Goal: Information Seeking & Learning: Find specific fact

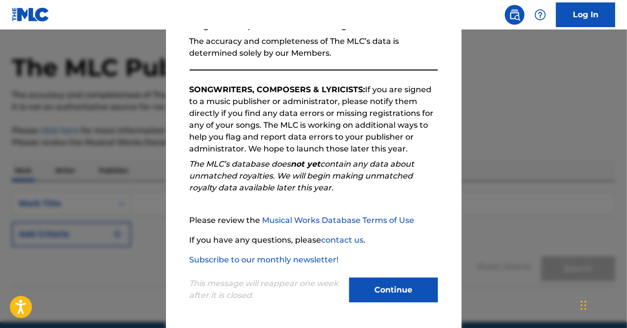
scroll to position [49, 0]
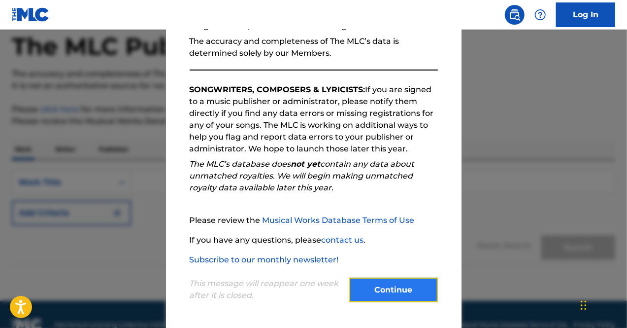
click at [381, 297] on button "Continue" at bounding box center [393, 289] width 89 height 25
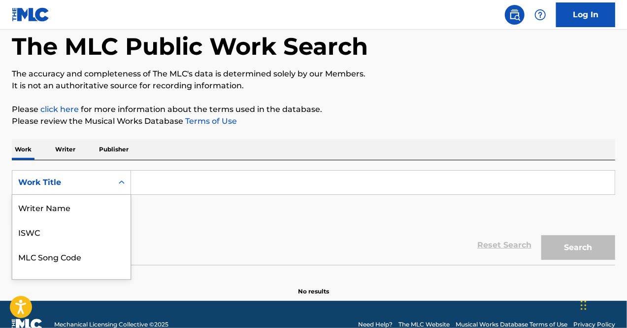
scroll to position [63, 0]
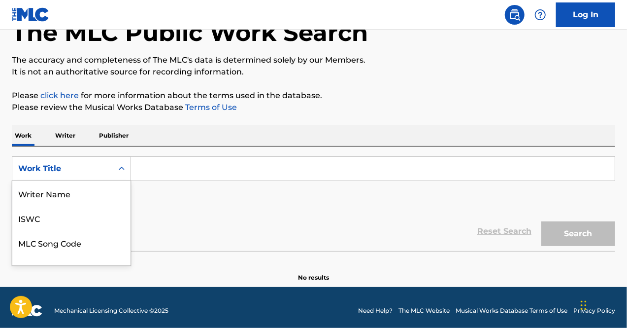
click at [126, 181] on div "8 results available. Use Up and Down to choose options, press Enter to select t…" at bounding box center [71, 168] width 119 height 25
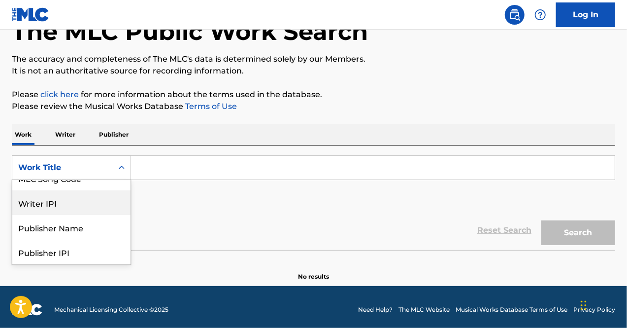
scroll to position [113, 0]
click at [78, 203] on div "Publisher IPI" at bounding box center [71, 202] width 118 height 25
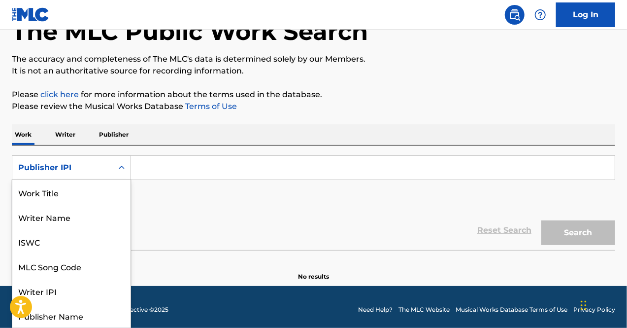
click at [122, 170] on icon "Search Form" at bounding box center [122, 168] width 10 height 10
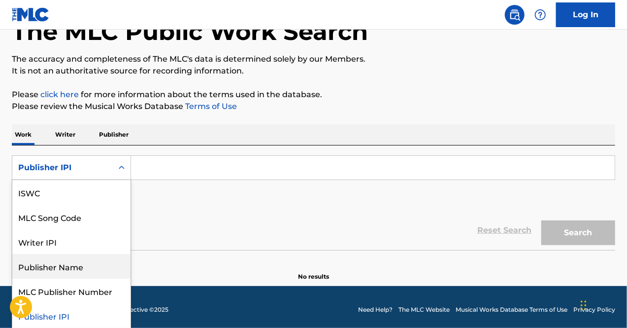
click at [58, 268] on div "Publisher Name" at bounding box center [71, 266] width 118 height 25
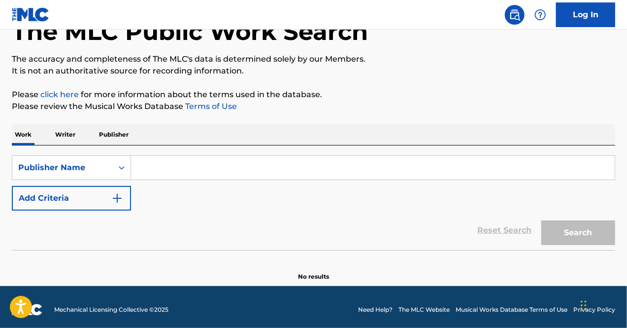
click at [155, 166] on input "Search Form" at bounding box center [373, 168] width 484 height 24
type input "M"
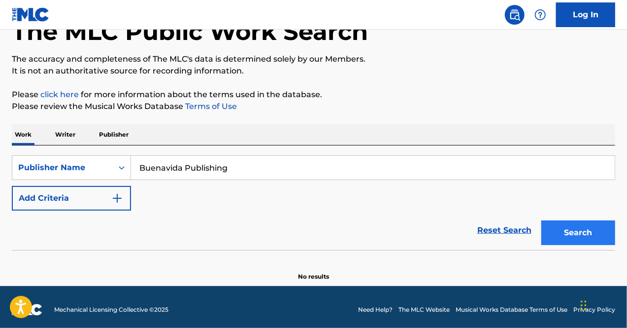
type input "Buenavida Publishing"
click at [584, 236] on button "Search" at bounding box center [579, 232] width 74 height 25
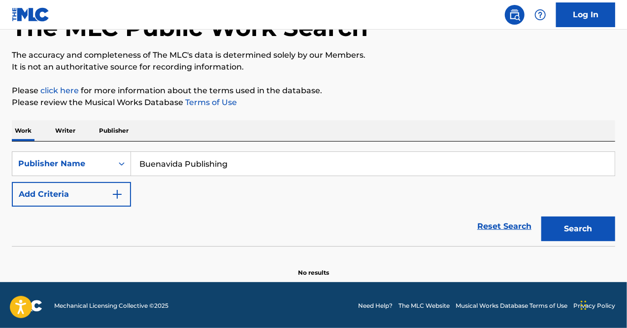
scroll to position [69, 0]
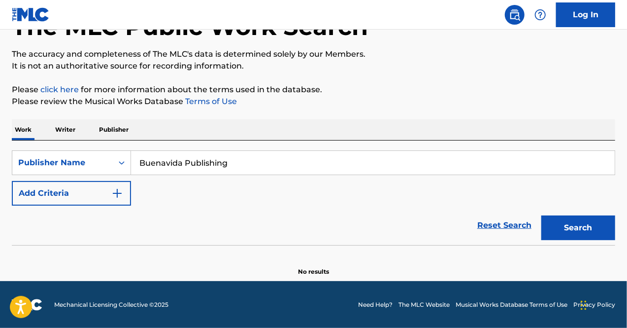
drag, startPoint x: 181, startPoint y: 162, endPoint x: 138, endPoint y: 160, distance: 43.4
click at [138, 160] on input "Buenavida Publishing" at bounding box center [373, 163] width 484 height 24
click at [68, 125] on p "Writer" at bounding box center [65, 129] width 26 height 21
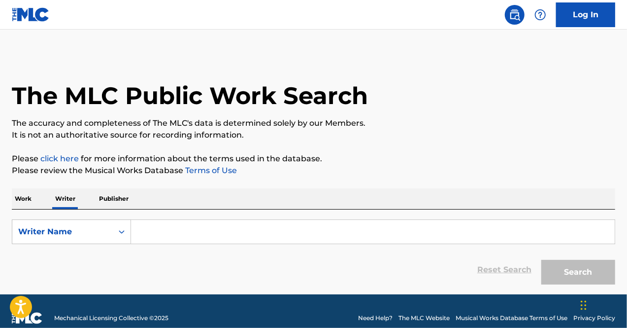
click at [151, 229] on input "Search Form" at bounding box center [373, 232] width 484 height 24
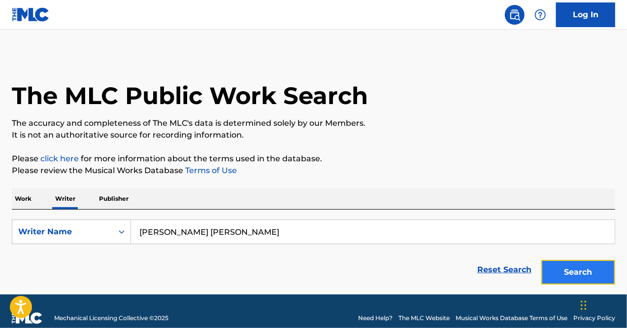
click at [569, 269] on button "Search" at bounding box center [579, 272] width 74 height 25
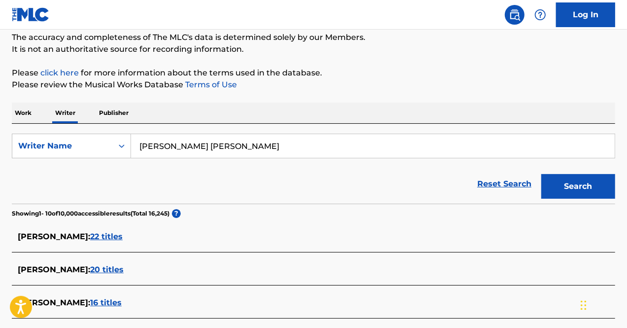
scroll to position [81, 0]
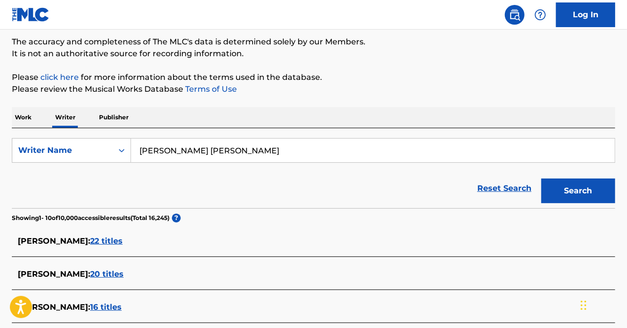
click at [104, 240] on span "22 titles" at bounding box center [106, 240] width 33 height 9
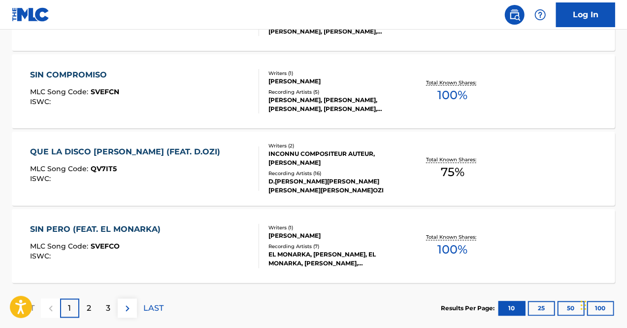
scroll to position [870, 0]
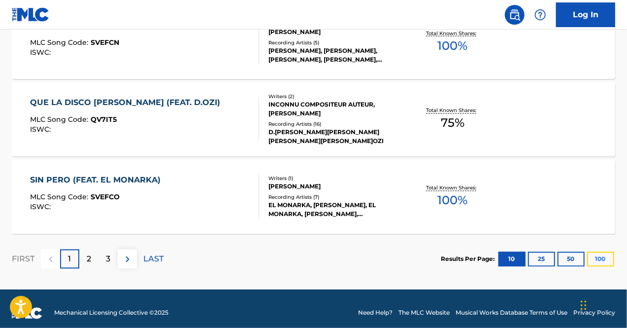
click at [599, 262] on button "100" at bounding box center [600, 259] width 27 height 15
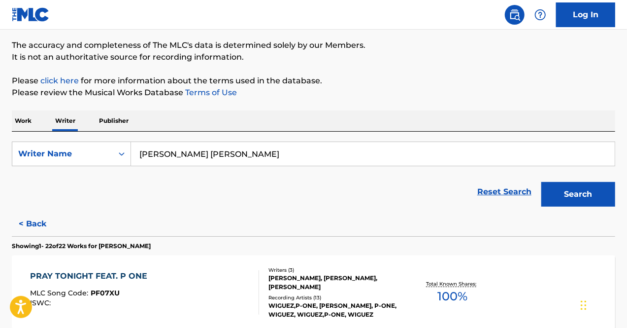
scroll to position [77, 0]
click at [268, 148] on input "Pedro Torres Mata" at bounding box center [373, 154] width 484 height 24
type input "[PERSON_NAME]"
click at [542, 182] on button "Search" at bounding box center [579, 194] width 74 height 25
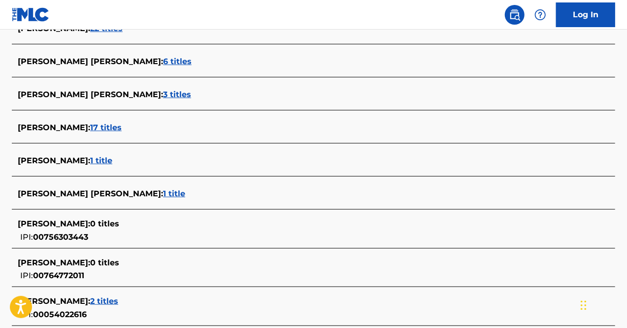
scroll to position [295, 0]
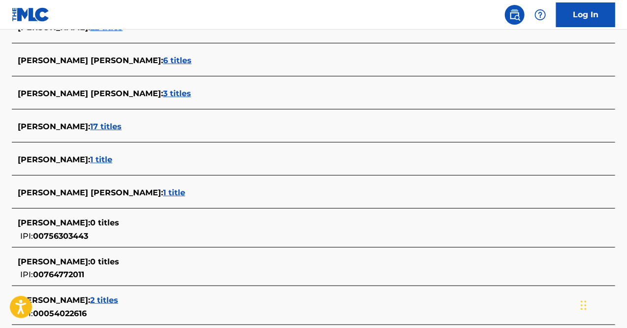
click at [105, 130] on span "17 titles" at bounding box center [106, 126] width 32 height 9
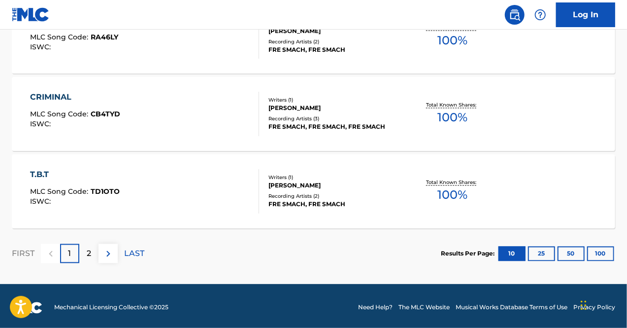
scroll to position [878, 0]
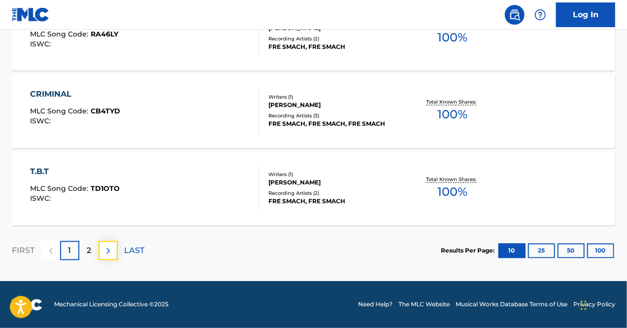
click at [99, 251] on button at bounding box center [108, 250] width 19 height 19
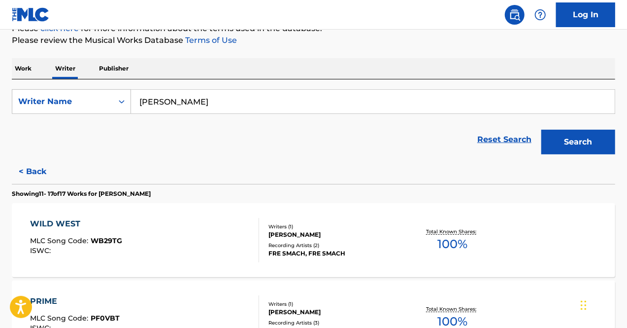
scroll to position [0, 0]
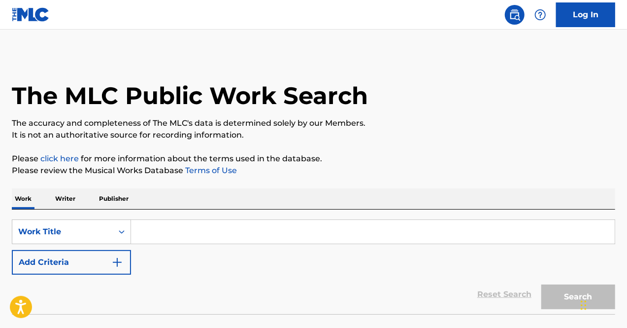
click at [75, 207] on p "Writer" at bounding box center [65, 198] width 26 height 21
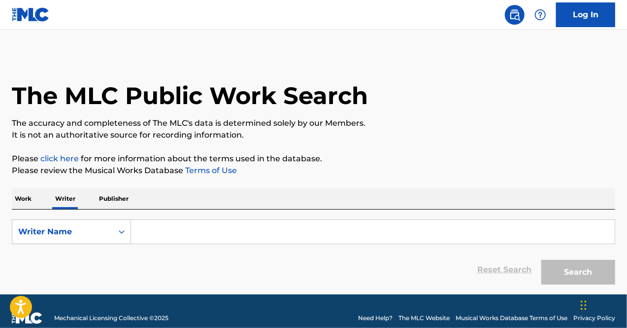
click at [68, 198] on p "Writer" at bounding box center [65, 198] width 26 height 21
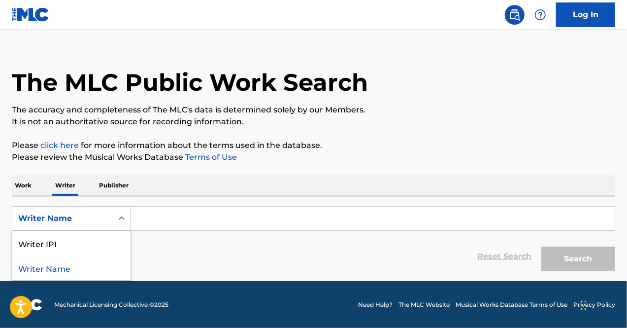
click at [181, 219] on input "Search Form" at bounding box center [373, 218] width 484 height 24
click at [248, 219] on input "Search Form" at bounding box center [373, 218] width 484 height 24
click at [232, 220] on input "Search Form" at bounding box center [373, 218] width 484 height 24
click at [190, 222] on input "Search Form" at bounding box center [373, 218] width 484 height 24
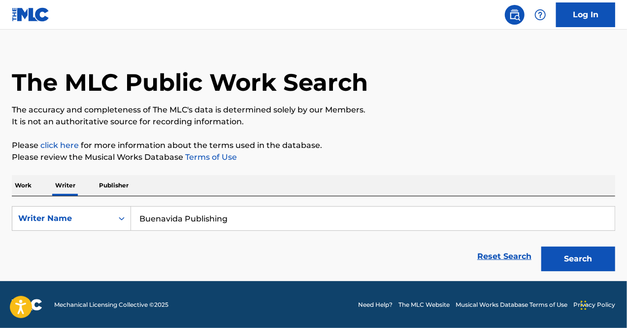
click at [236, 217] on input "Buenavida Publishing" at bounding box center [373, 218] width 484 height 24
type input "B"
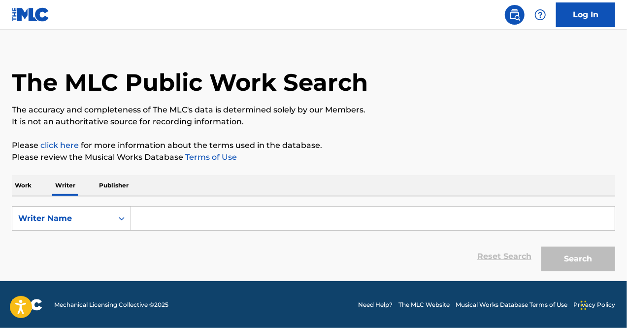
click at [183, 192] on div "Work Writer Publisher" at bounding box center [314, 185] width 604 height 21
click at [213, 219] on input "Search Form" at bounding box center [373, 218] width 484 height 24
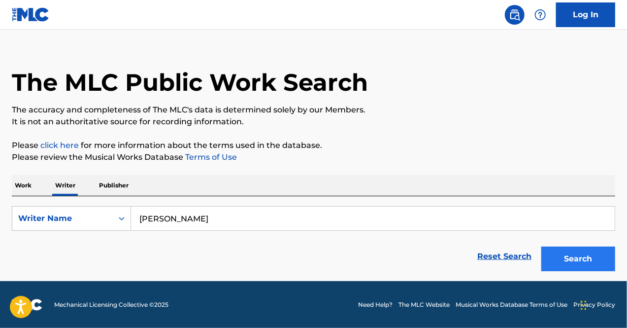
type input "[PERSON_NAME]"
click at [578, 263] on button "Search" at bounding box center [579, 258] width 74 height 25
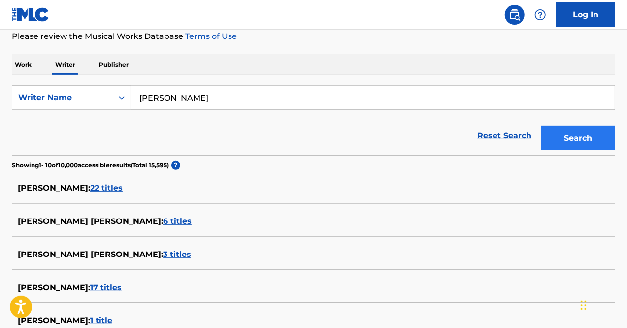
scroll to position [135, 0]
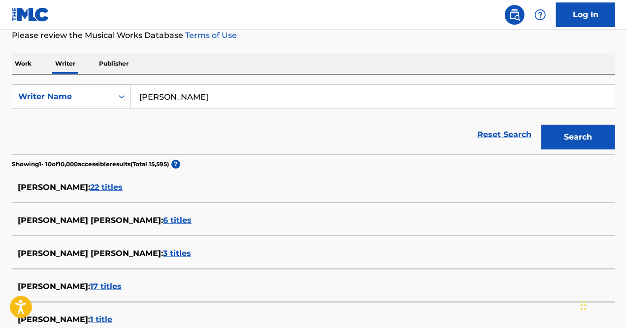
click at [110, 190] on span "22 titles" at bounding box center [106, 186] width 33 height 9
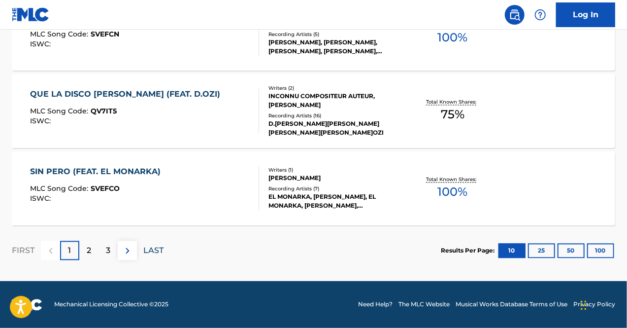
click at [159, 252] on p "LAST" at bounding box center [153, 251] width 20 height 12
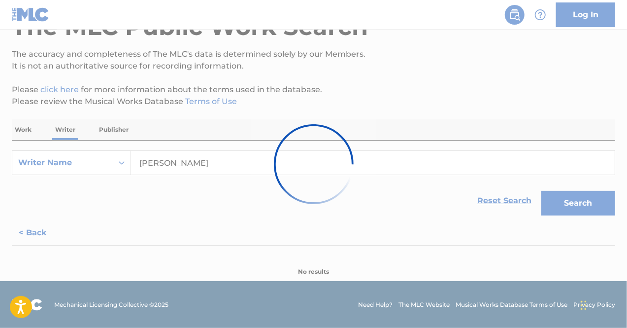
click at [161, 257] on div at bounding box center [313, 164] width 627 height 328
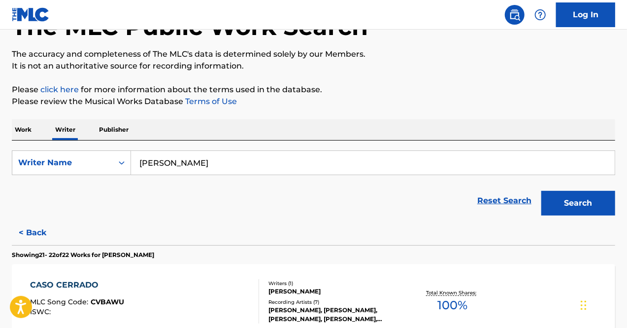
scroll to position [259, 0]
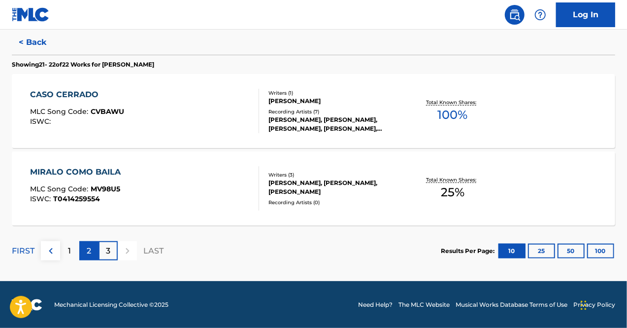
click at [96, 254] on div "2" at bounding box center [88, 250] width 19 height 19
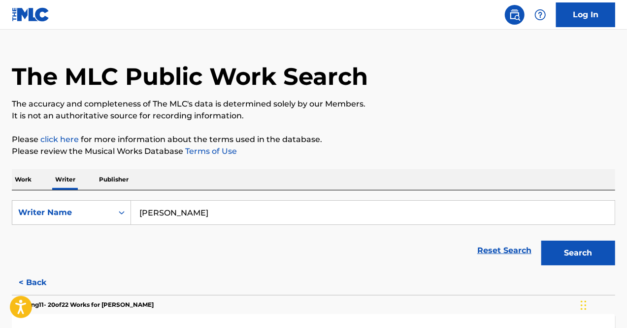
scroll to position [0, 0]
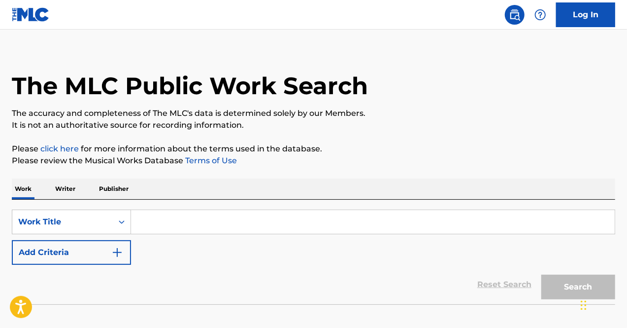
scroll to position [17, 0]
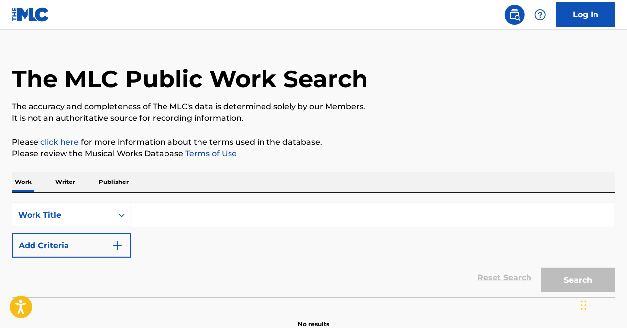
click at [75, 184] on p "Writer" at bounding box center [65, 181] width 26 height 21
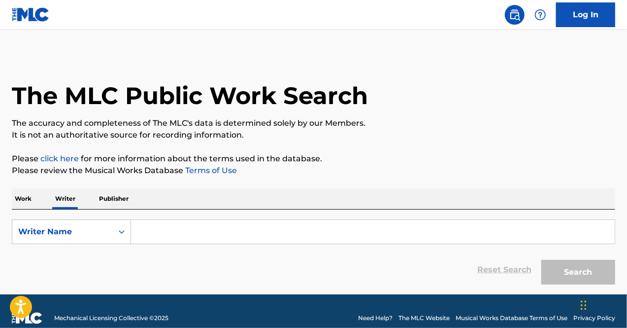
click at [238, 229] on input "Search Form" at bounding box center [373, 232] width 484 height 24
type input "[PERSON_NAME]"
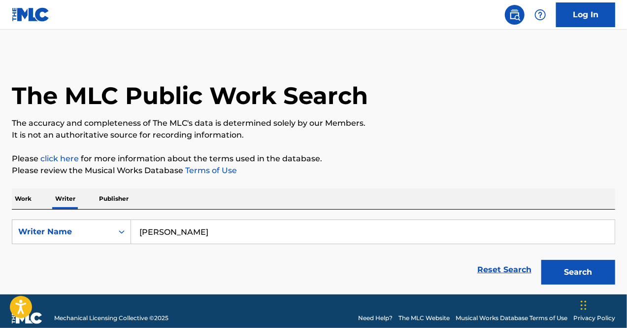
scroll to position [13, 0]
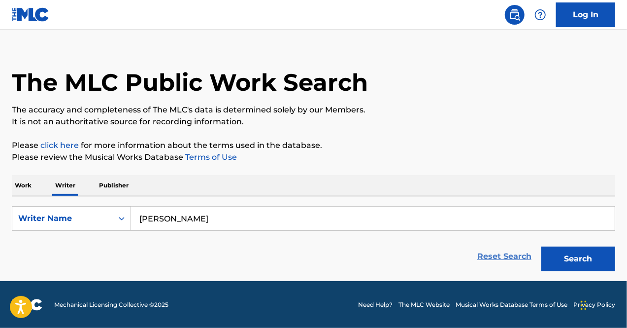
click at [504, 264] on link "Reset Search" at bounding box center [505, 256] width 64 height 22
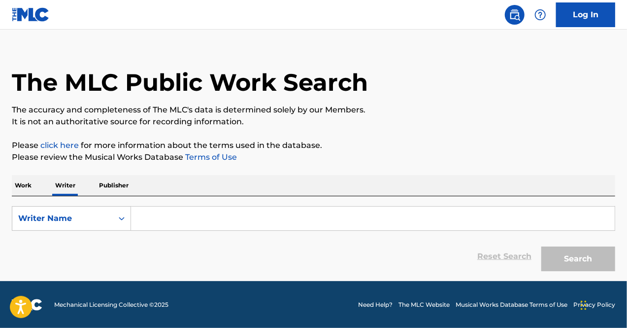
click at [230, 220] on input "Search Form" at bounding box center [373, 218] width 484 height 24
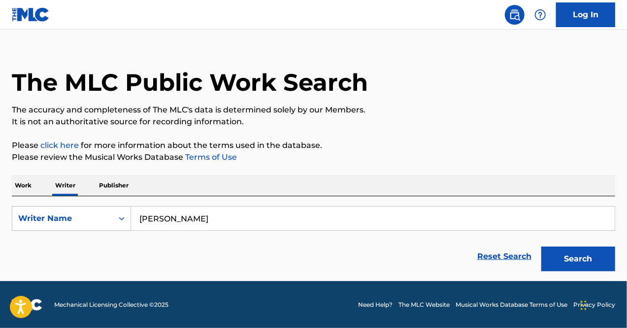
click at [594, 282] on iframe "Chat Widget" at bounding box center [602, 303] width 49 height 47
click at [573, 260] on button "Search" at bounding box center [579, 258] width 74 height 25
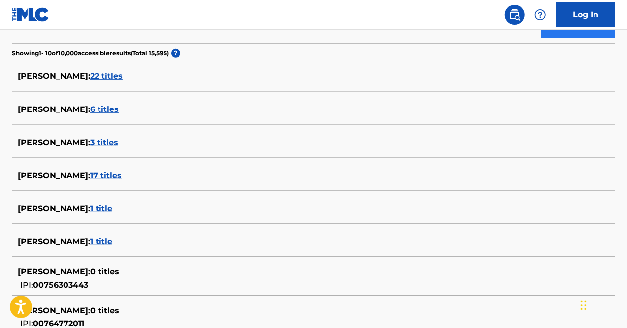
scroll to position [251, 0]
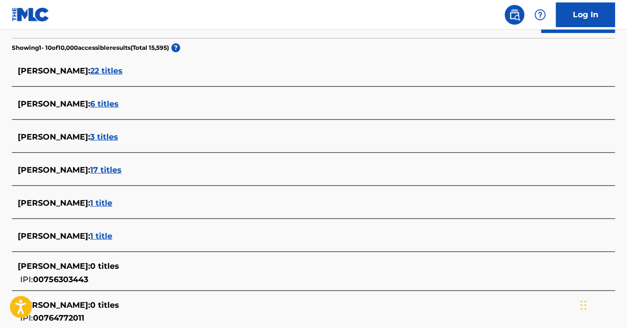
click at [110, 170] on span "17 titles" at bounding box center [106, 169] width 32 height 9
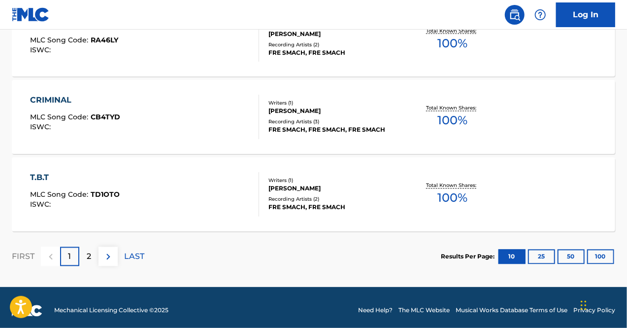
scroll to position [875, 0]
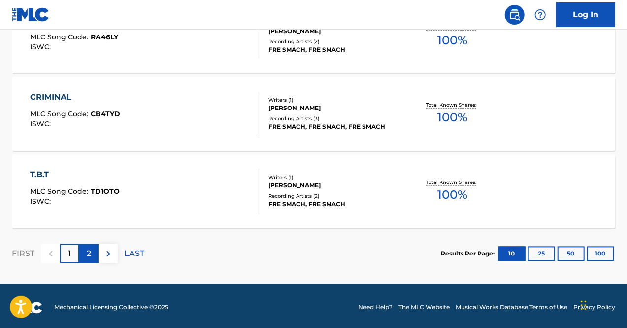
click at [89, 254] on p "2" at bounding box center [89, 254] width 4 height 12
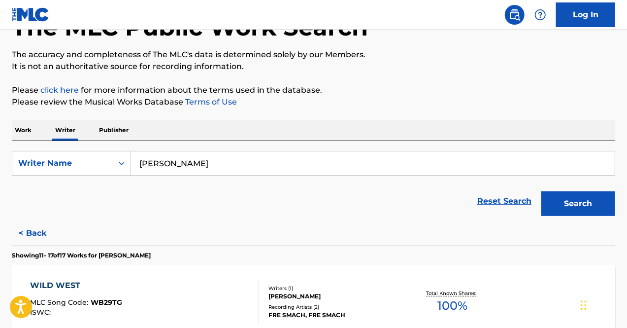
scroll to position [61, 0]
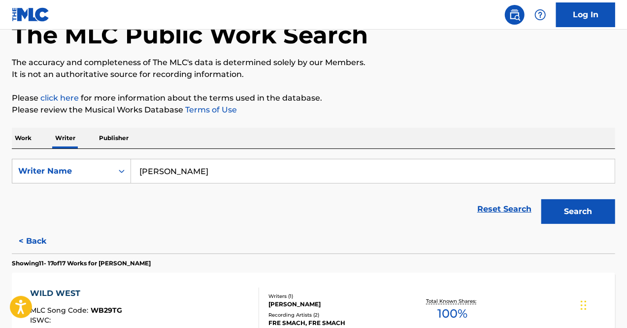
click at [233, 173] on input "[PERSON_NAME]" at bounding box center [373, 171] width 484 height 24
click at [581, 220] on button "Search" at bounding box center [579, 211] width 74 height 25
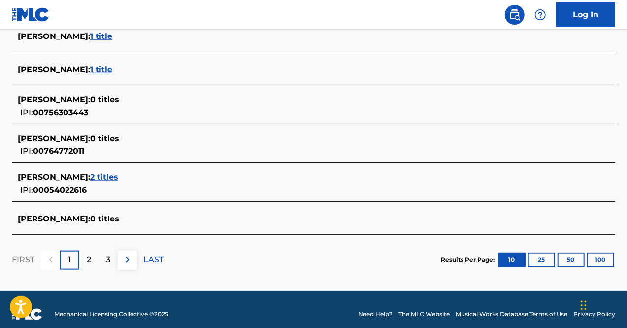
scroll to position [420, 0]
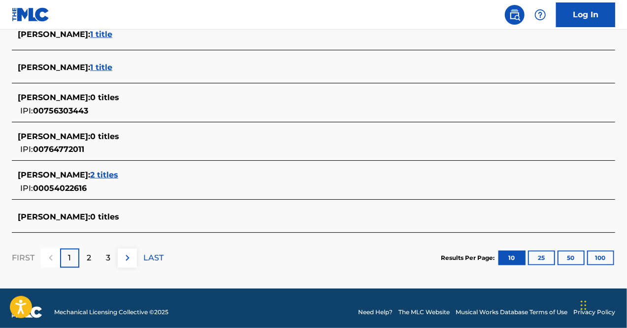
click at [107, 181] on div "PEDRO TORRES : 2 titles IPI: 00054022616" at bounding box center [301, 181] width 566 height 25
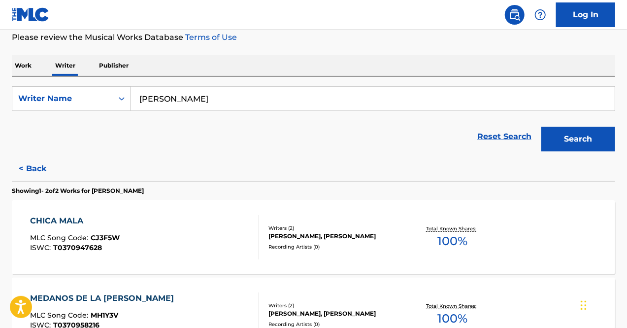
scroll to position [123, 0]
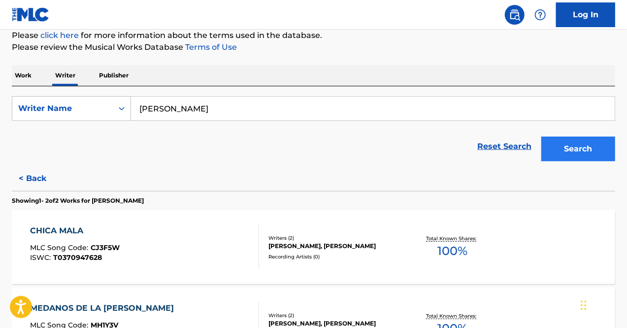
click at [583, 151] on button "Search" at bounding box center [579, 148] width 74 height 25
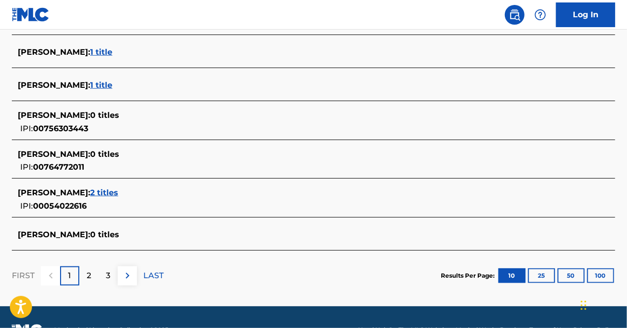
scroll to position [426, 0]
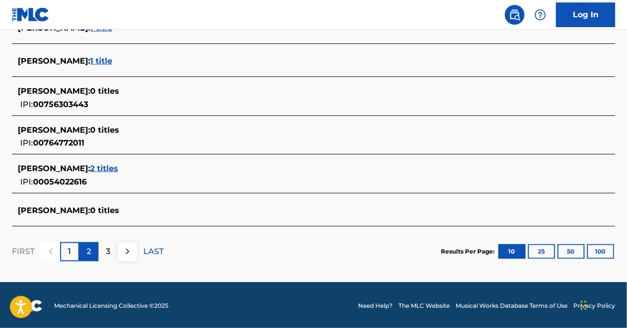
click at [97, 255] on div "2" at bounding box center [88, 251] width 19 height 19
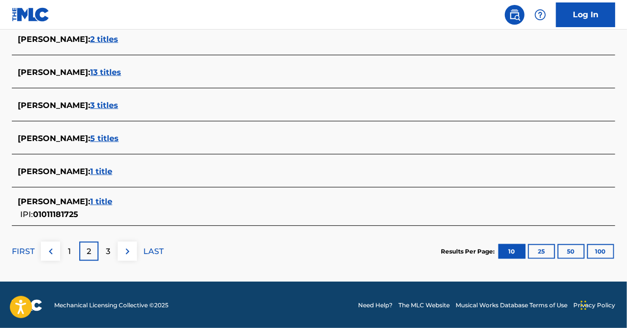
scroll to position [421, 0]
click at [115, 257] on div "3" at bounding box center [108, 250] width 19 height 19
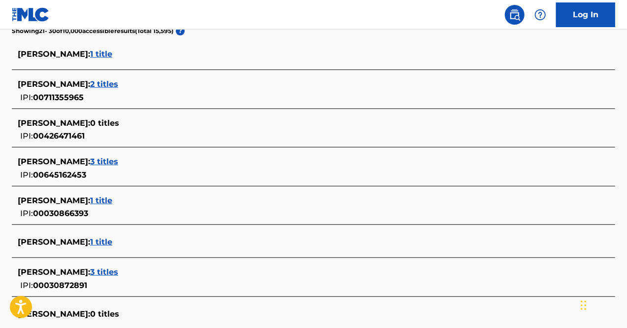
scroll to position [270, 0]
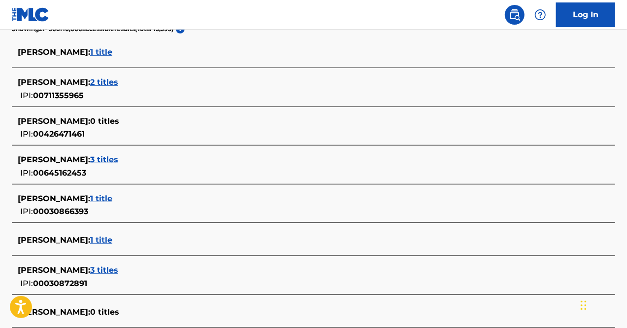
click at [114, 87] on div "PEDRO M. TORRES : 2 titles" at bounding box center [301, 82] width 566 height 12
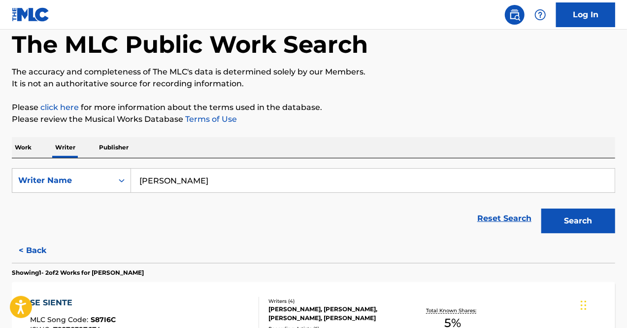
scroll to position [52, 0]
click at [571, 123] on p "Please review the Musical Works Database Terms of Use" at bounding box center [314, 119] width 604 height 12
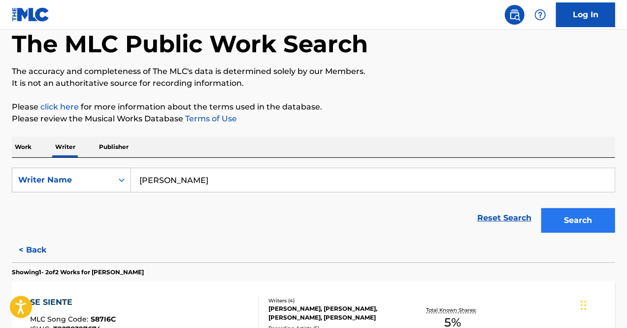
click at [575, 227] on button "Search" at bounding box center [579, 220] width 74 height 25
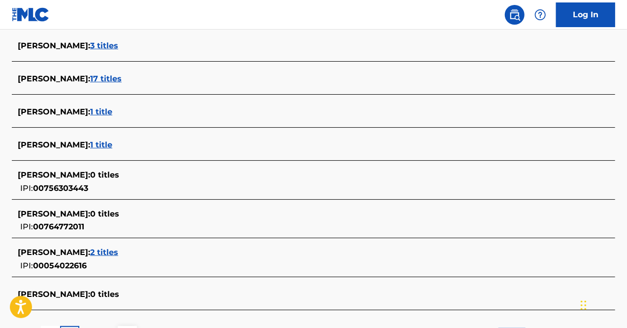
scroll to position [426, 0]
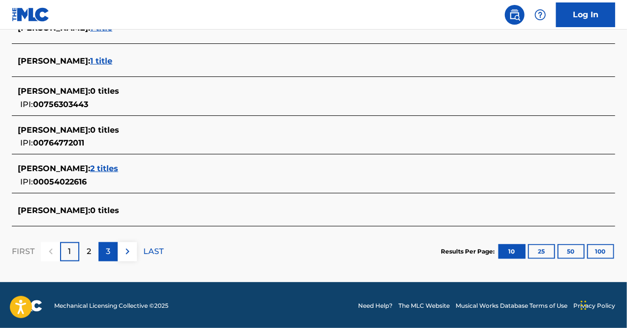
click at [108, 256] on div "3" at bounding box center [108, 251] width 19 height 19
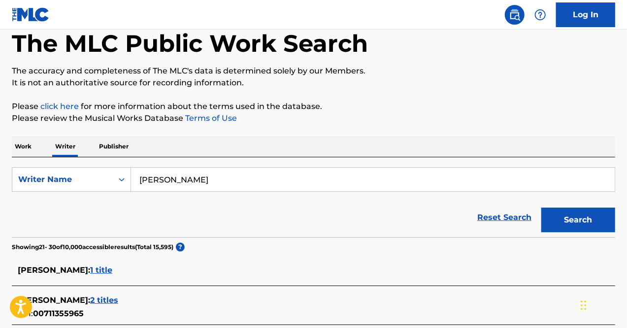
scroll to position [0, 0]
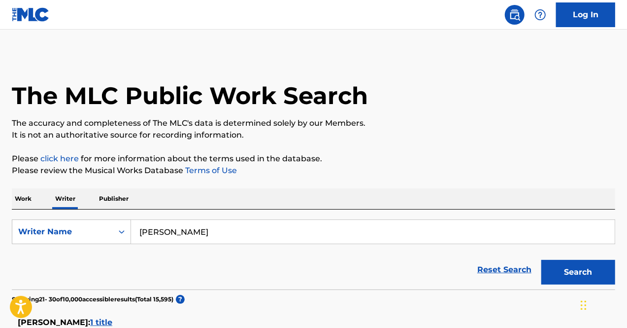
click at [240, 228] on input "[PERSON_NAME]" at bounding box center [373, 232] width 484 height 24
type input "P"
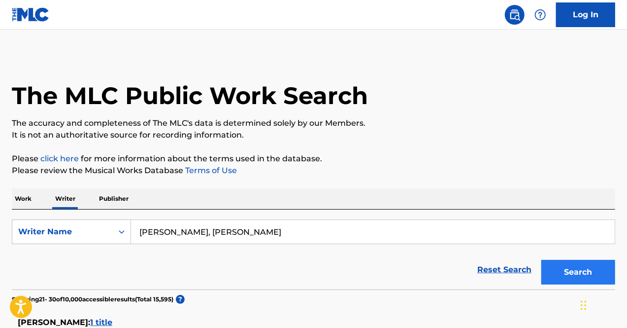
type input "Jose G, Martinez"
click at [572, 277] on button "Search" at bounding box center [579, 272] width 74 height 25
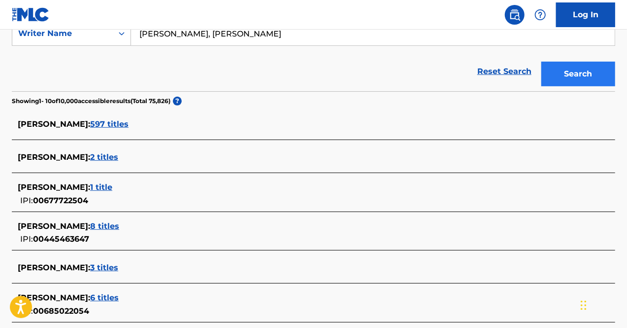
scroll to position [204, 0]
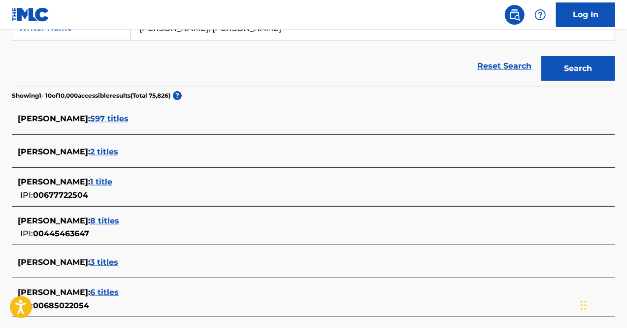
click at [118, 125] on div "JOSE MARTINEZ : 597 titles" at bounding box center [301, 119] width 566 height 13
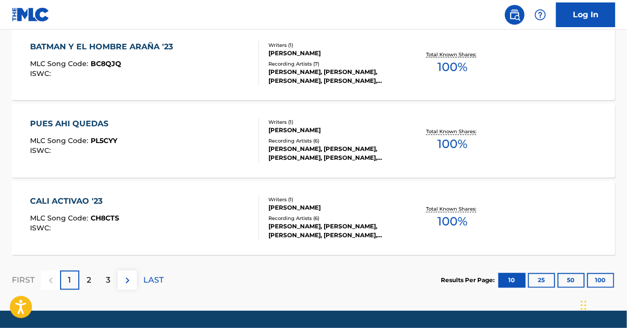
scroll to position [878, 0]
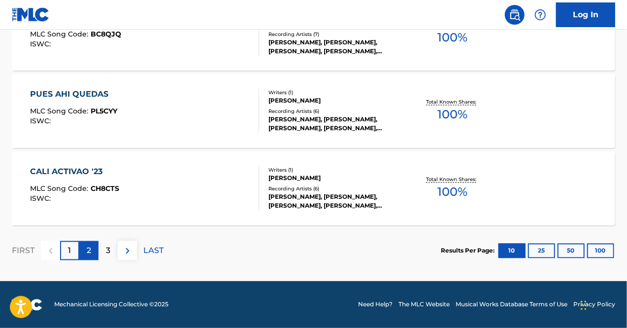
click at [96, 257] on div "2" at bounding box center [88, 250] width 19 height 19
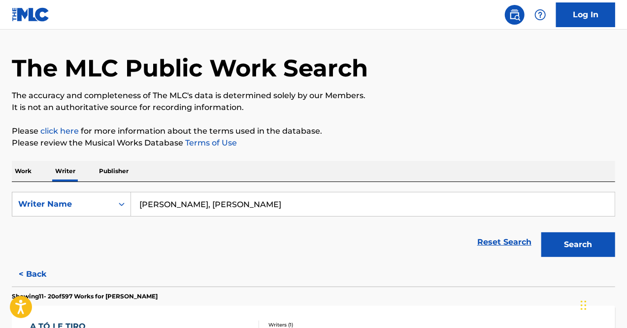
scroll to position [0, 0]
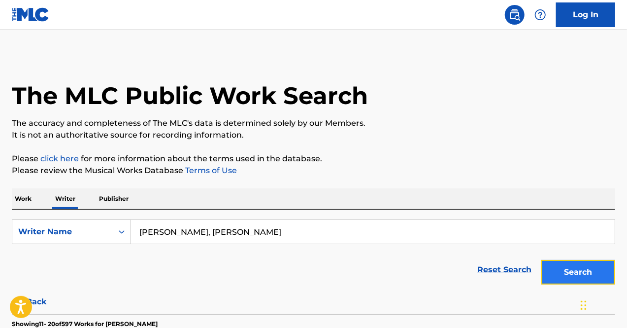
click at [579, 272] on button "Search" at bounding box center [579, 272] width 74 height 25
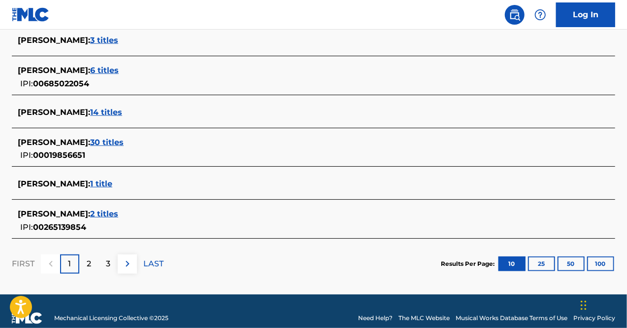
scroll to position [426, 0]
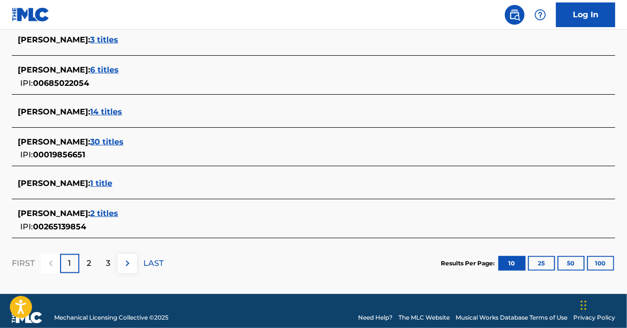
click at [124, 116] on div "JOSE G. MARTINEZ : 14 titles" at bounding box center [301, 112] width 566 height 12
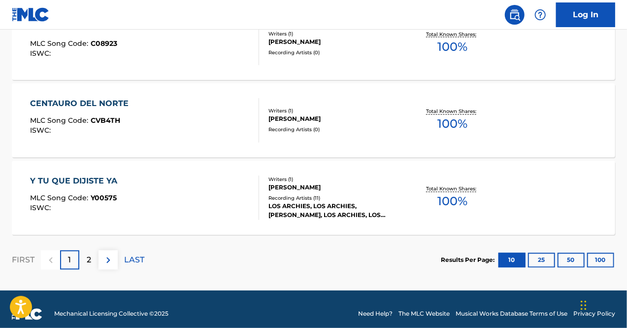
scroll to position [873, 0]
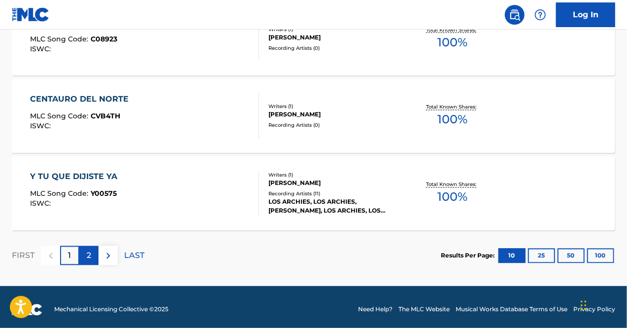
click at [98, 259] on div "2" at bounding box center [88, 255] width 19 height 19
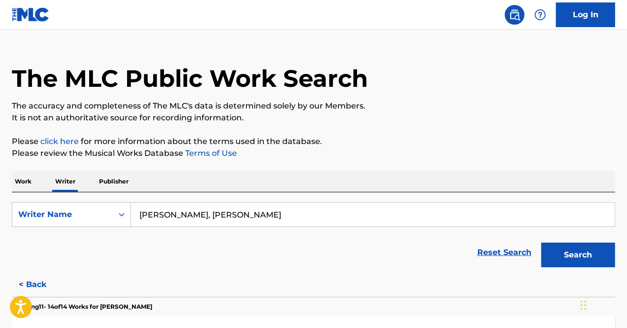
scroll to position [0, 0]
